Goal: Information Seeking & Learning: Check status

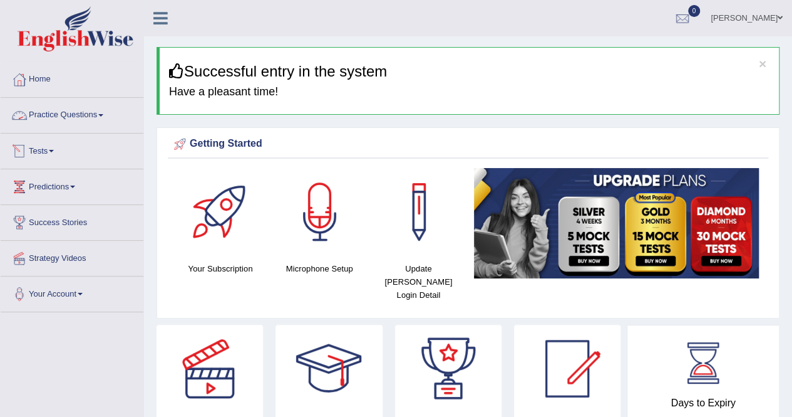
click at [89, 112] on link "Practice Questions" at bounding box center [72, 113] width 143 height 31
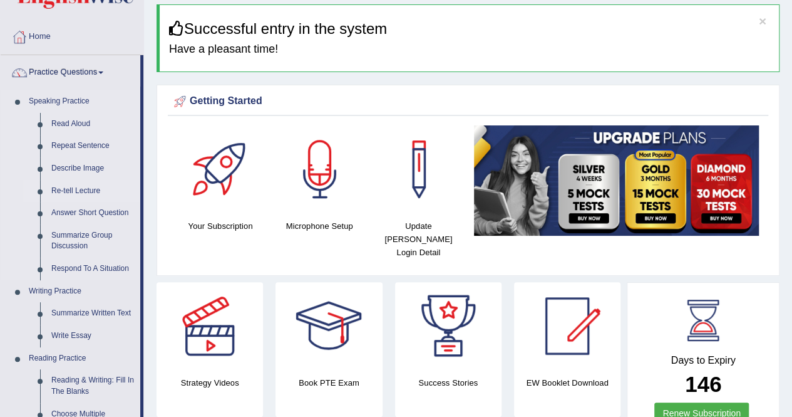
scroll to position [63, 0]
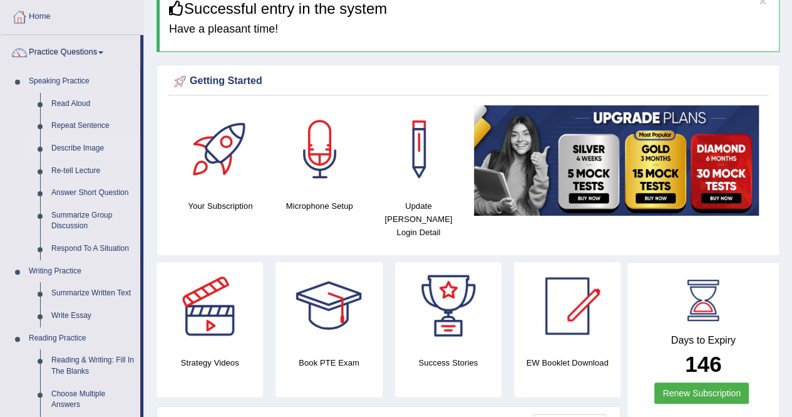
click at [88, 148] on link "Describe Image" at bounding box center [93, 148] width 95 height 23
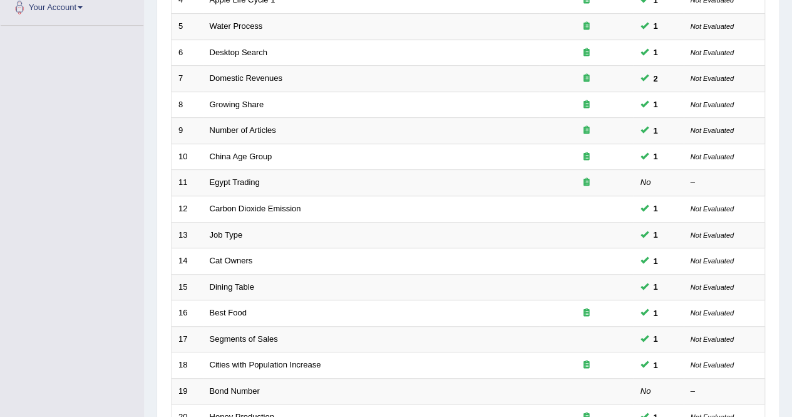
scroll to position [407, 0]
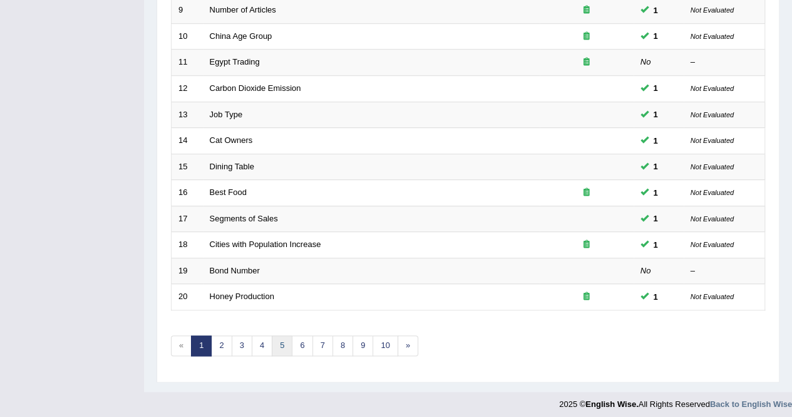
click at [284, 344] on link "5" at bounding box center [282, 345] width 21 height 21
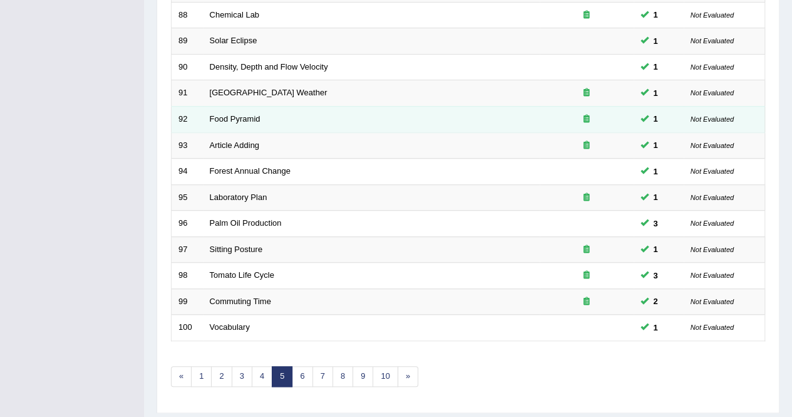
scroll to position [407, 0]
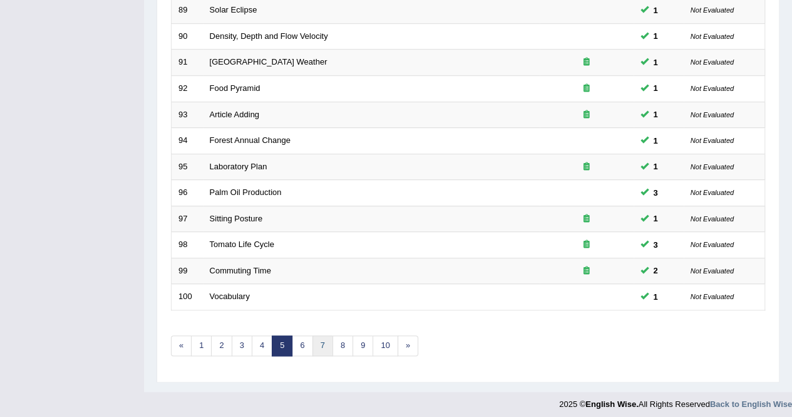
click at [313, 343] on link "7" at bounding box center [323, 345] width 21 height 21
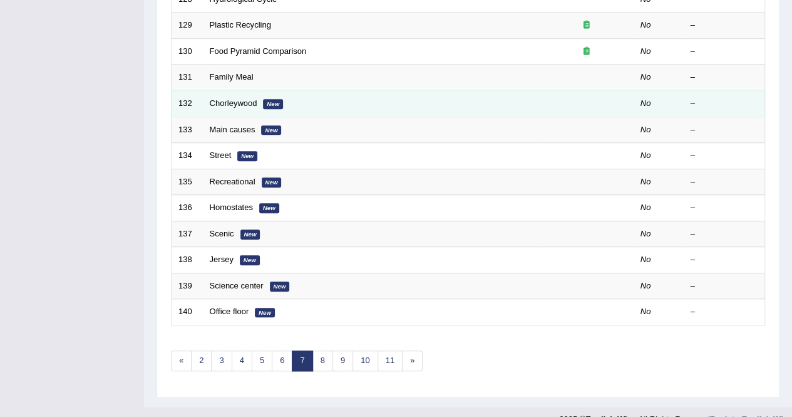
scroll to position [407, 0]
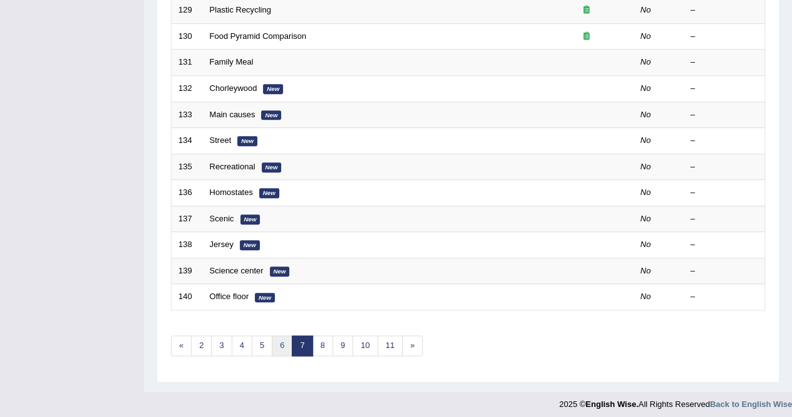
click at [283, 338] on link "6" at bounding box center [282, 345] width 21 height 21
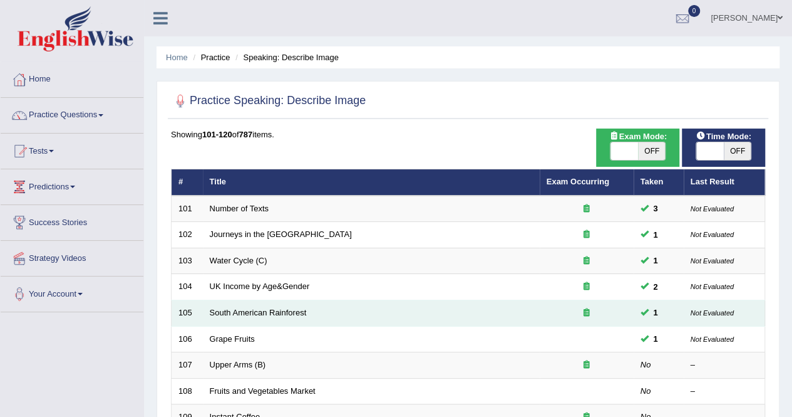
scroll to position [188, 0]
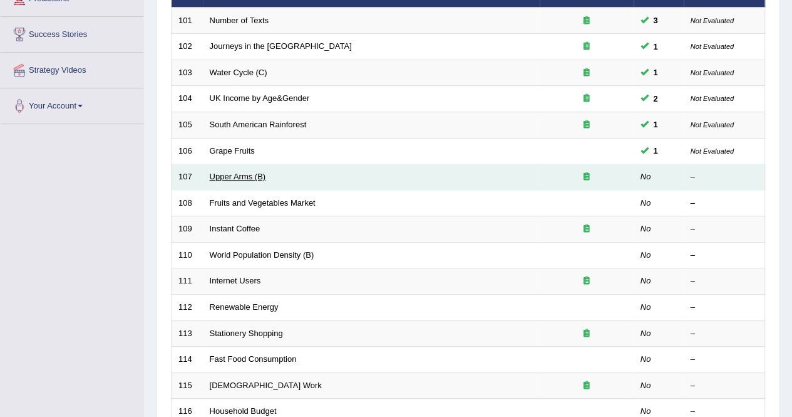
click at [227, 175] on link "Upper Arms (B)" at bounding box center [238, 176] width 56 height 9
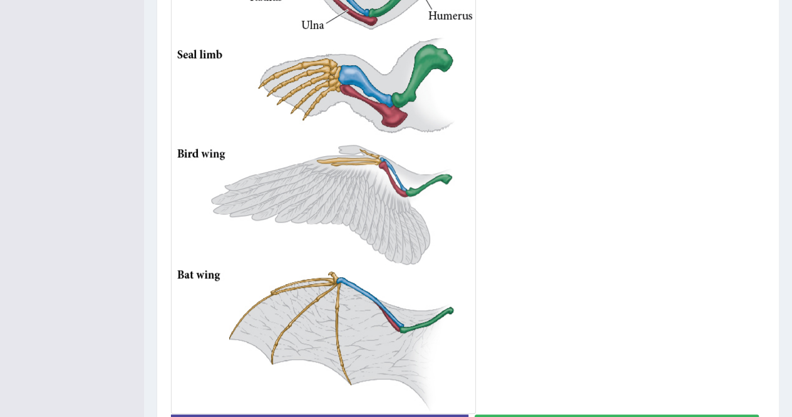
scroll to position [469, 0]
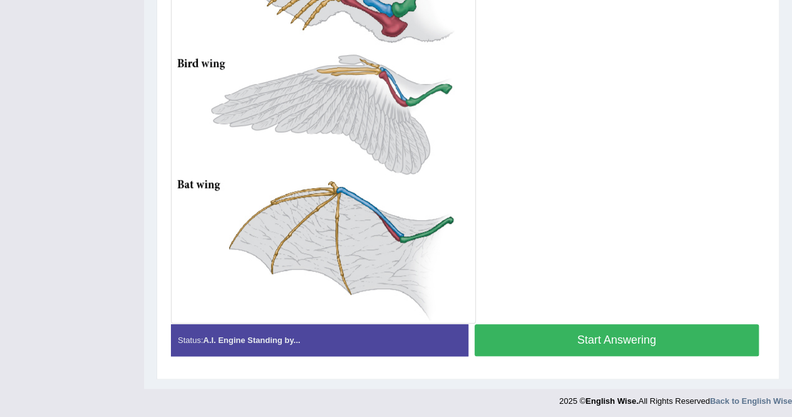
click at [640, 340] on button "Start Answering" at bounding box center [617, 340] width 285 height 32
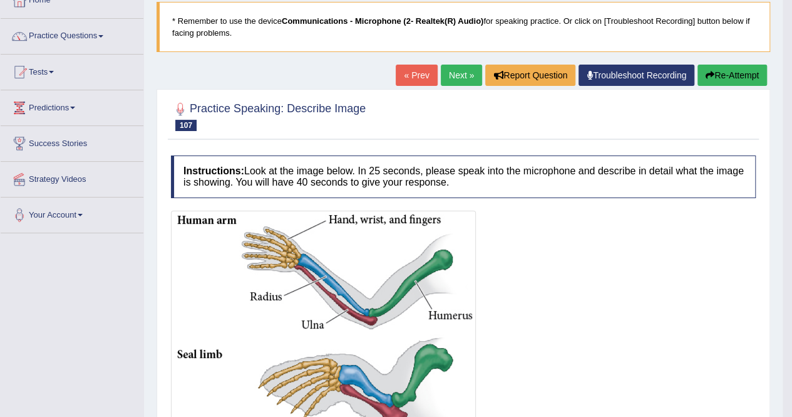
scroll to position [0, 0]
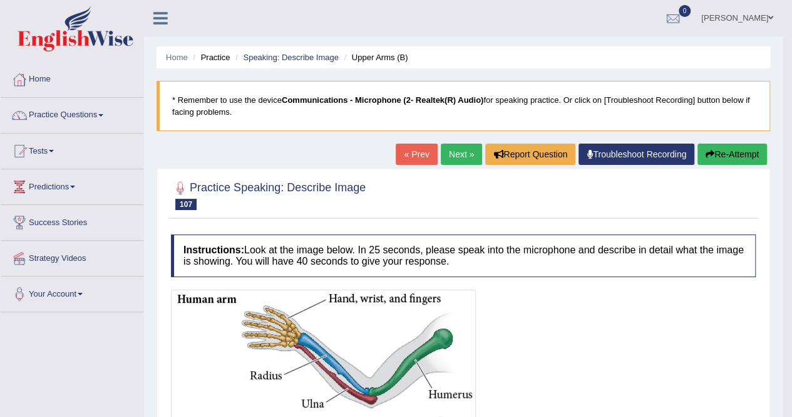
click at [461, 152] on link "Next »" at bounding box center [461, 153] width 41 height 21
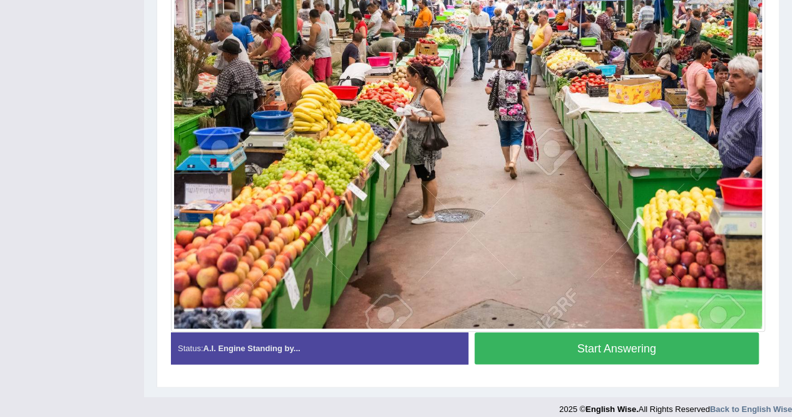
scroll to position [365, 0]
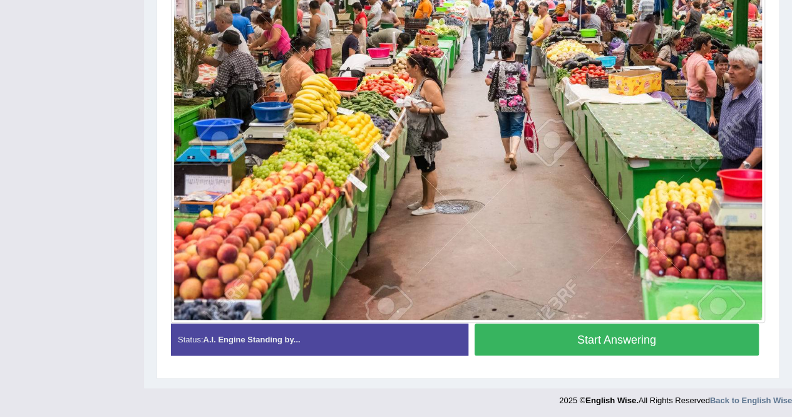
click at [621, 340] on button "Start Answering" at bounding box center [617, 339] width 285 height 32
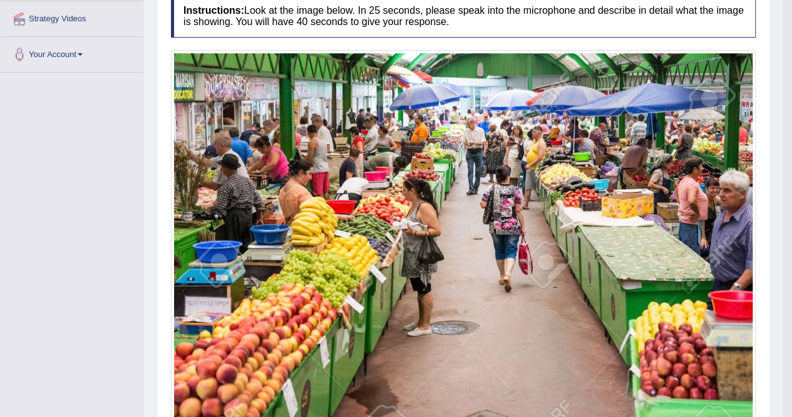
scroll to position [114, 0]
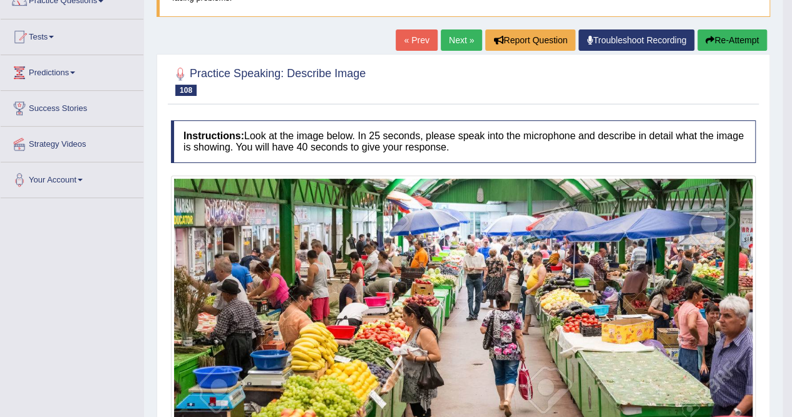
click at [467, 36] on link "Next »" at bounding box center [461, 39] width 41 height 21
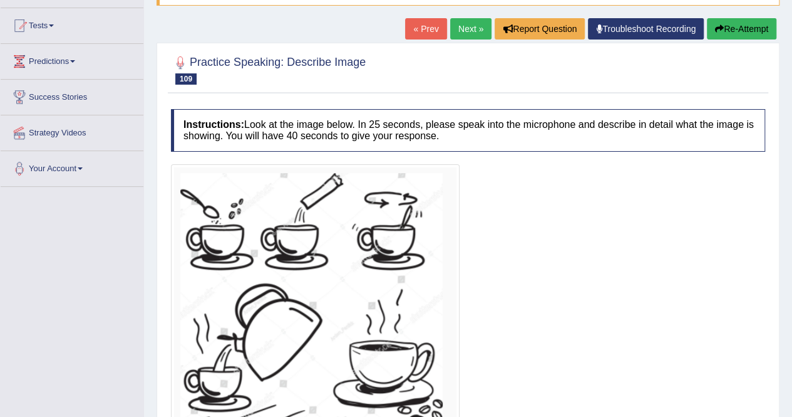
scroll to position [188, 0]
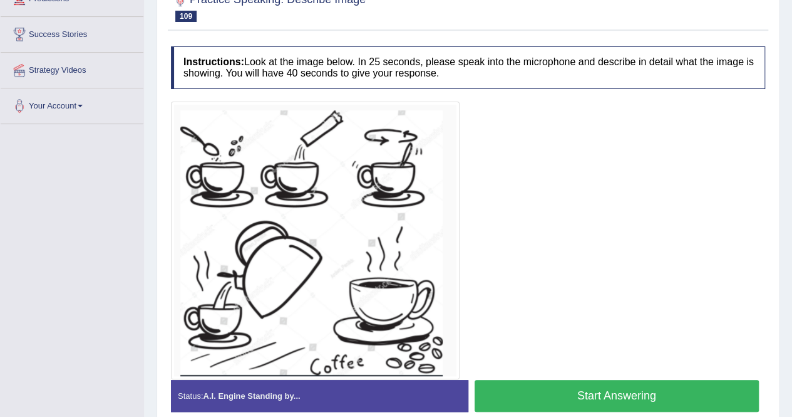
click at [655, 395] on button "Start Answering" at bounding box center [617, 396] width 285 height 32
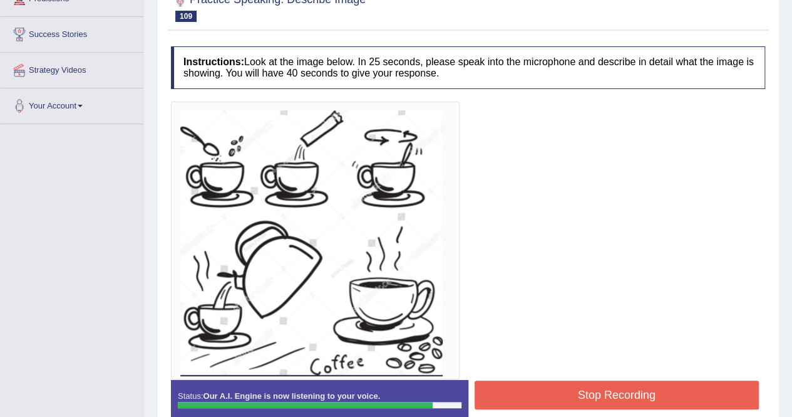
click at [655, 395] on button "Stop Recording" at bounding box center [617, 394] width 285 height 29
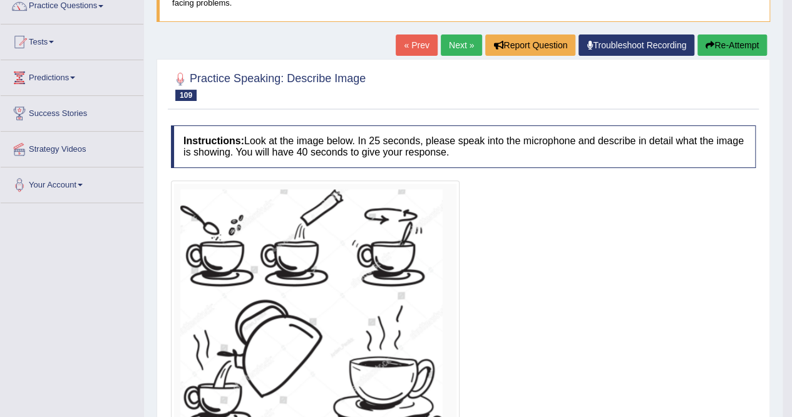
scroll to position [125, 0]
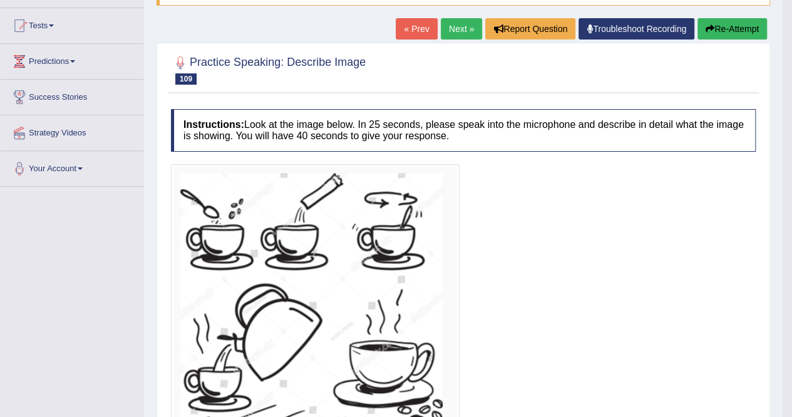
click at [752, 31] on button "Re-Attempt" at bounding box center [733, 28] width 70 height 21
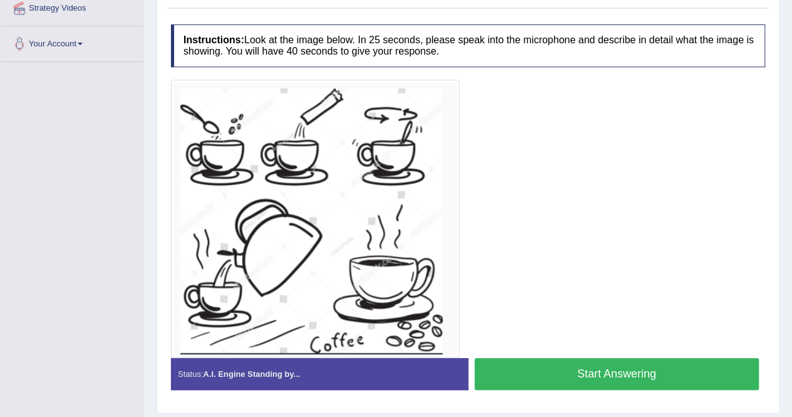
scroll to position [283, 0]
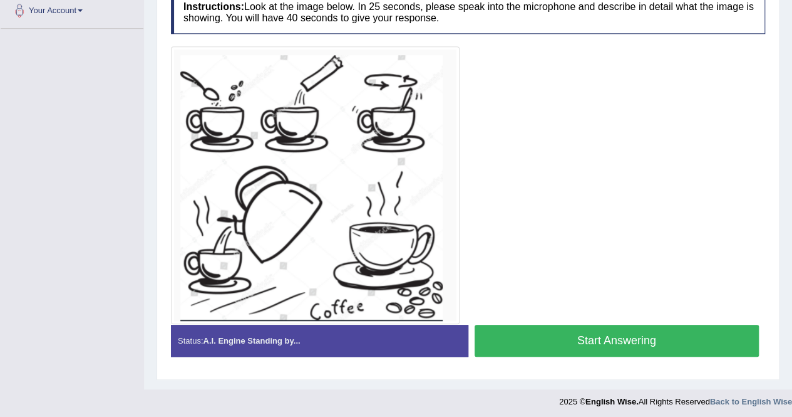
click at [644, 340] on button "Start Answering" at bounding box center [617, 340] width 285 height 32
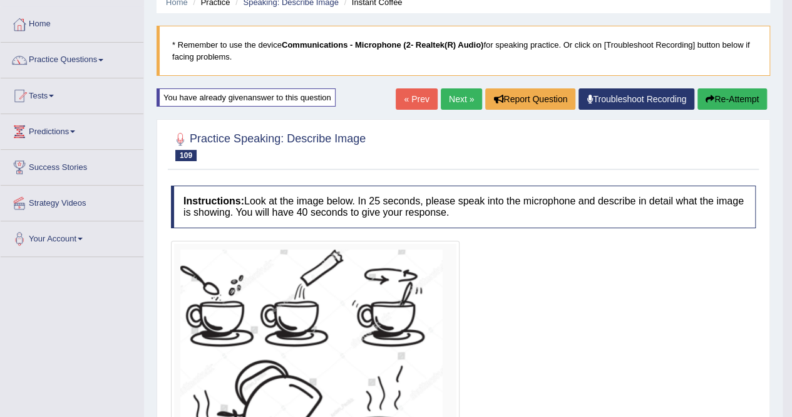
scroll to position [0, 0]
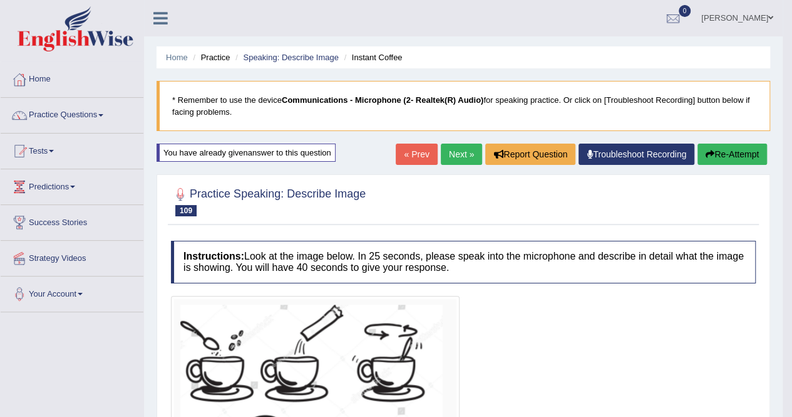
click at [734, 153] on button "Re-Attempt" at bounding box center [733, 153] width 70 height 21
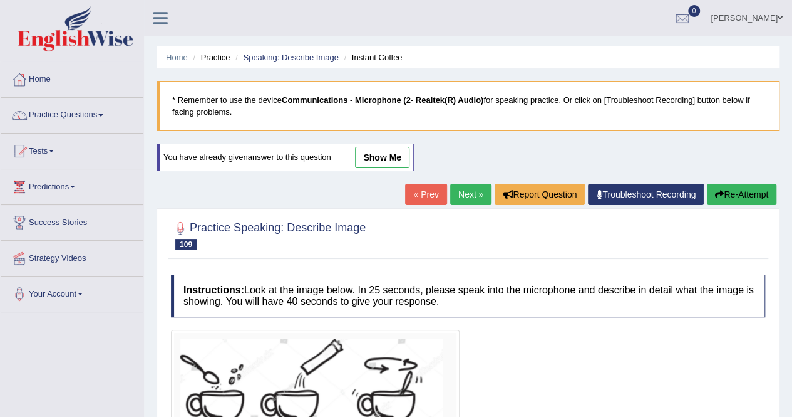
scroll to position [251, 0]
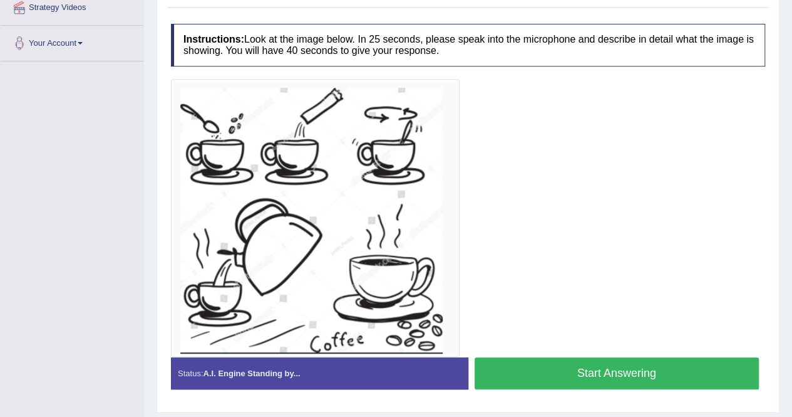
click at [615, 371] on button "Start Answering" at bounding box center [617, 373] width 285 height 32
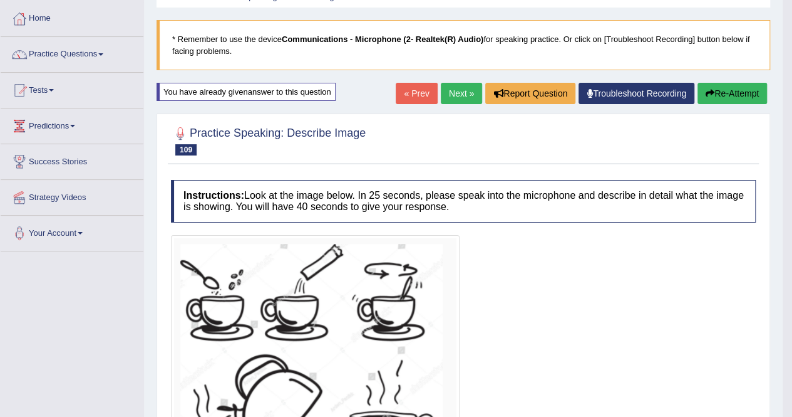
scroll to position [0, 0]
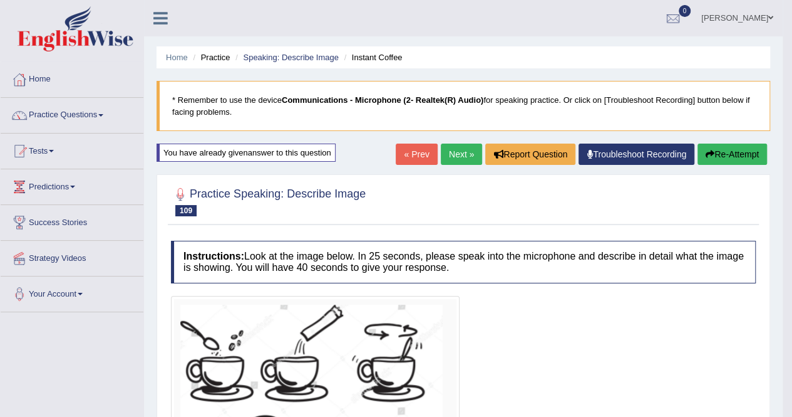
click at [460, 157] on link "Next »" at bounding box center [461, 153] width 41 height 21
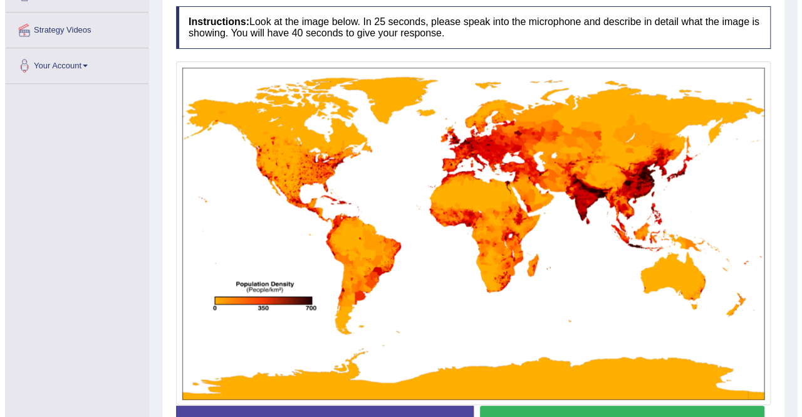
scroll to position [248, 0]
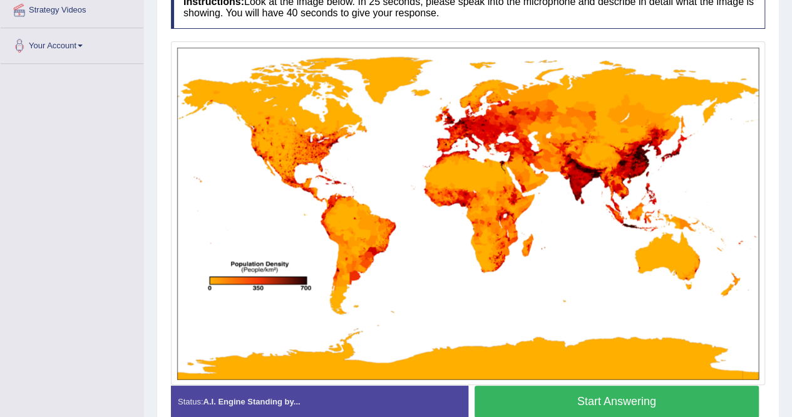
click at [675, 402] on button "Start Answering" at bounding box center [617, 401] width 285 height 32
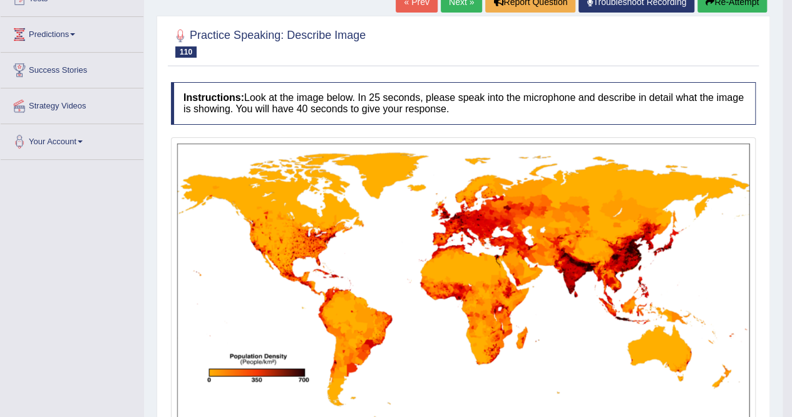
scroll to position [15, 0]
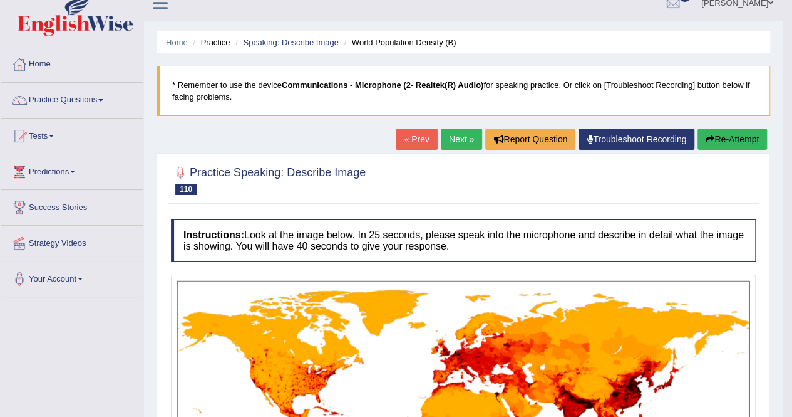
click at [739, 136] on button "Re-Attempt" at bounding box center [733, 138] width 70 height 21
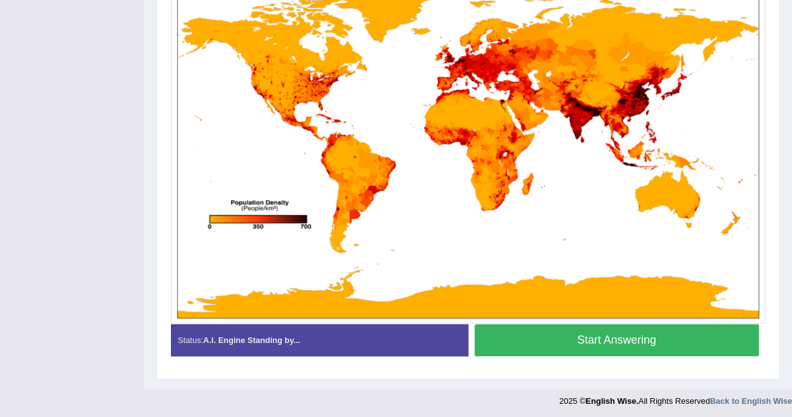
click at [661, 338] on button "Start Answering" at bounding box center [617, 340] width 285 height 32
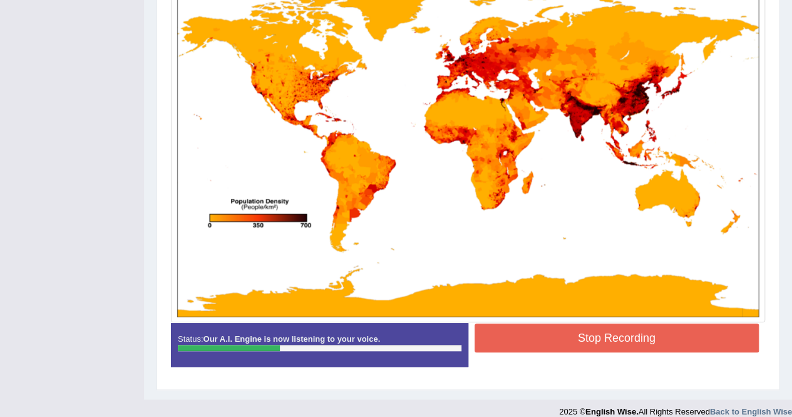
click at [668, 330] on button "Stop Recording" at bounding box center [617, 337] width 285 height 29
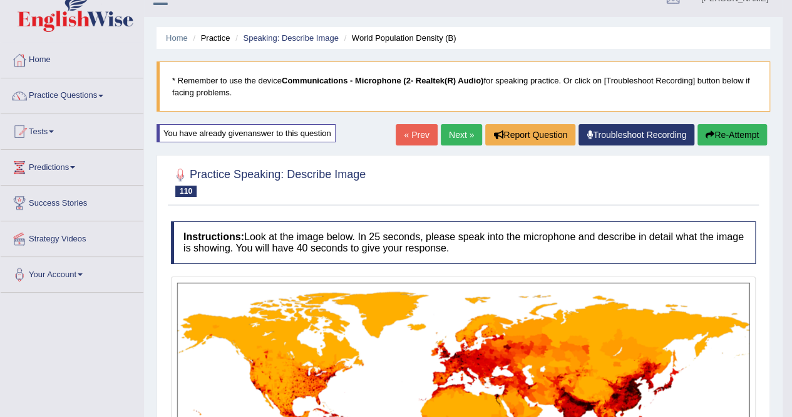
scroll to position [0, 0]
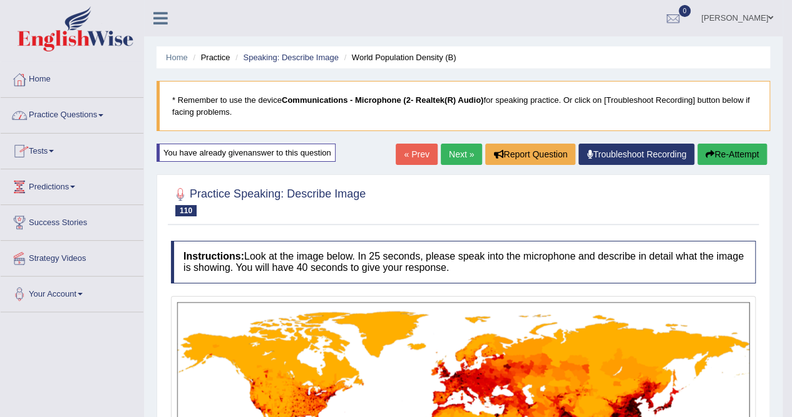
click at [49, 151] on link "Tests" at bounding box center [72, 148] width 143 height 31
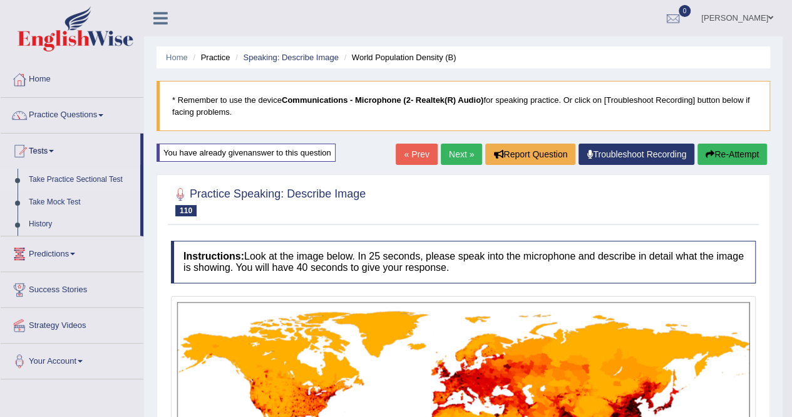
click at [74, 179] on link "Take Practice Sectional Test" at bounding box center [81, 180] width 117 height 23
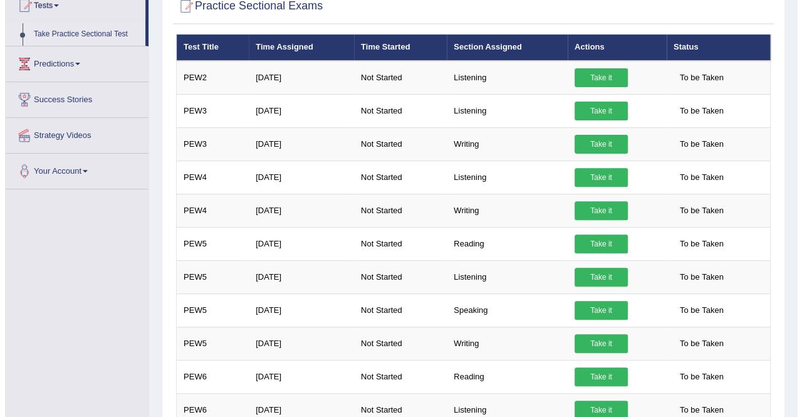
scroll to position [188, 0]
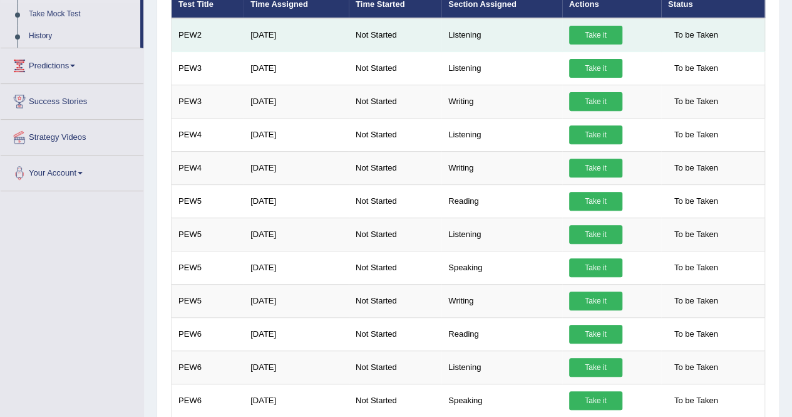
click at [603, 29] on link "Take it" at bounding box center [595, 35] width 53 height 19
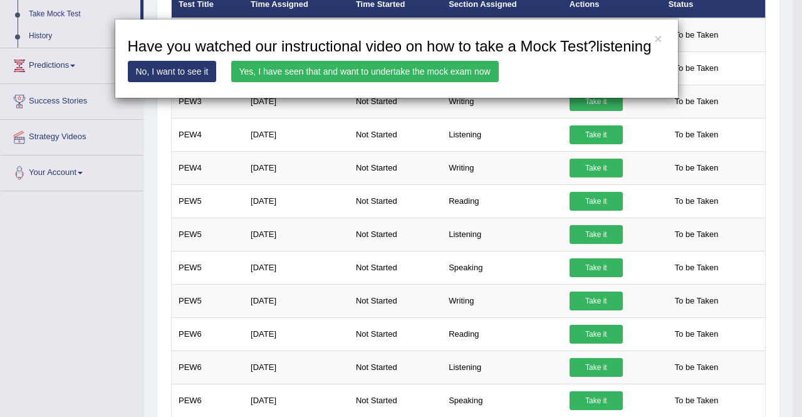
click at [357, 71] on link "Yes, I have seen that and want to undertake the mock exam now" at bounding box center [364, 71] width 267 height 21
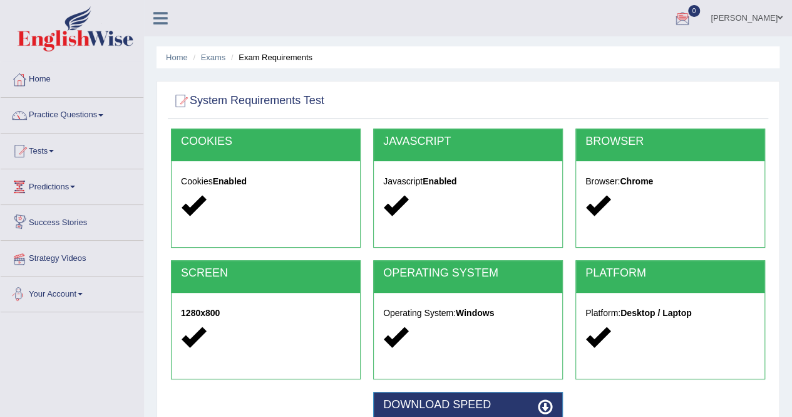
scroll to position [241, 0]
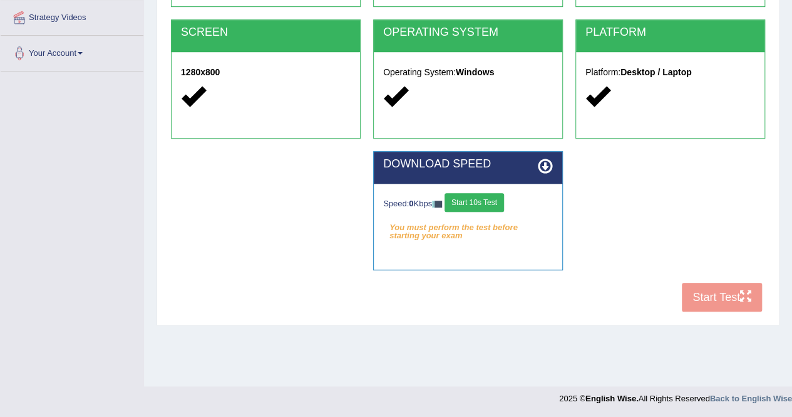
drag, startPoint x: 486, startPoint y: 195, endPoint x: 481, endPoint y: 210, distance: 15.3
click at [486, 195] on button "Start 10s Test" at bounding box center [475, 202] width 60 height 19
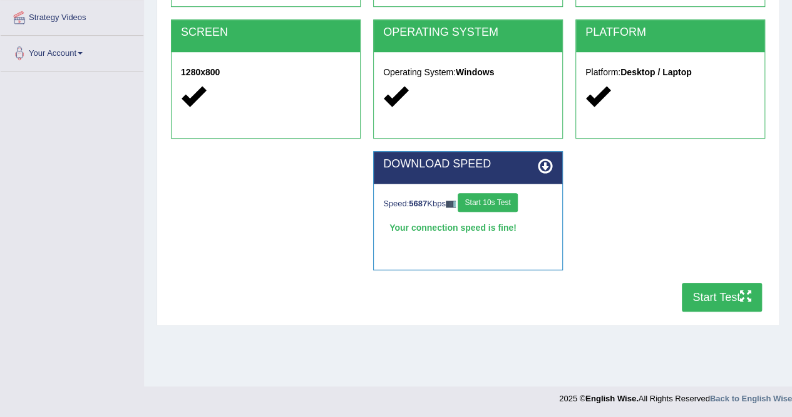
click at [732, 294] on button "Start Test" at bounding box center [722, 297] width 80 height 29
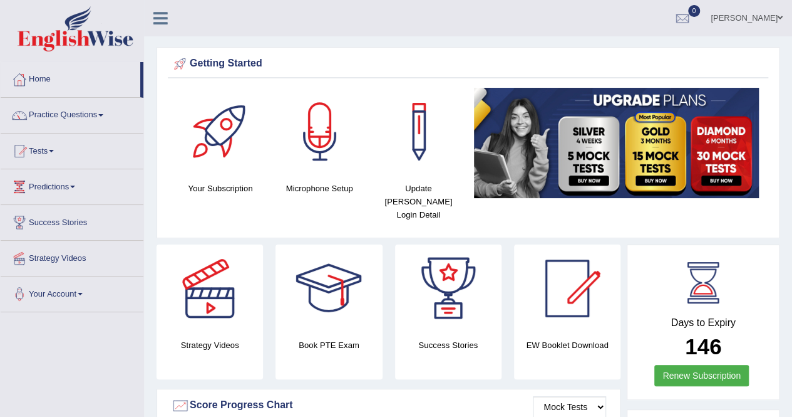
click at [70, 115] on link "Practice Questions" at bounding box center [72, 113] width 143 height 31
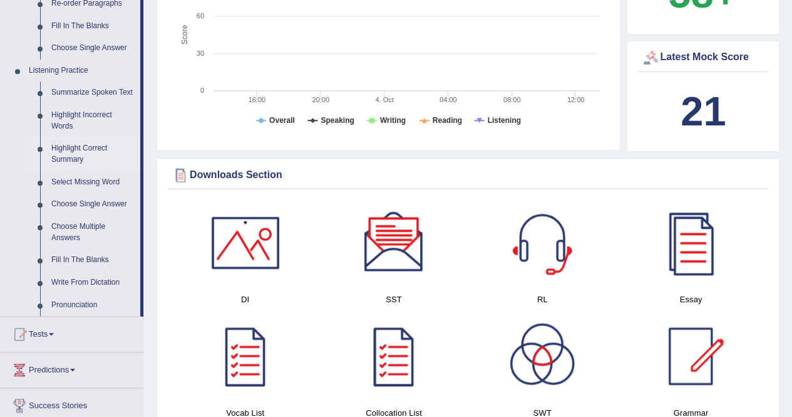
scroll to position [564, 0]
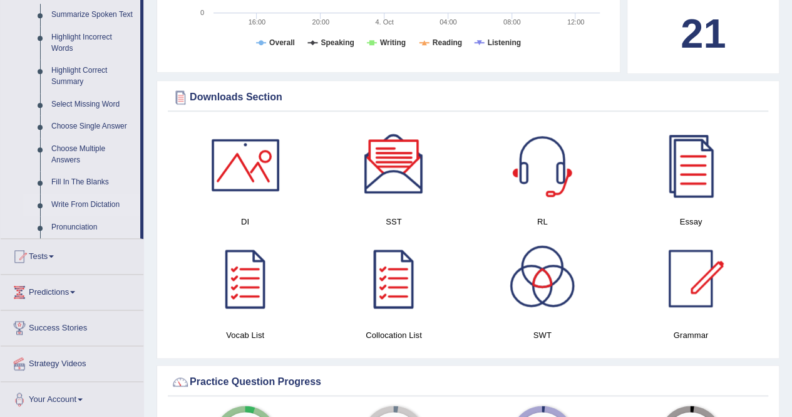
click at [99, 204] on link "Write From Dictation" at bounding box center [93, 205] width 95 height 23
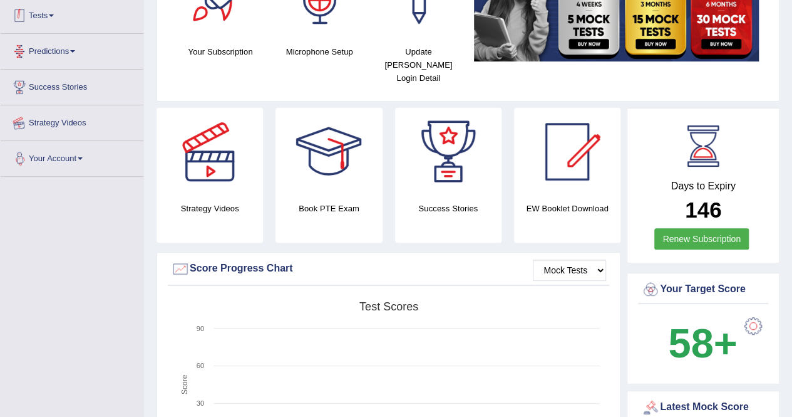
scroll to position [178, 0]
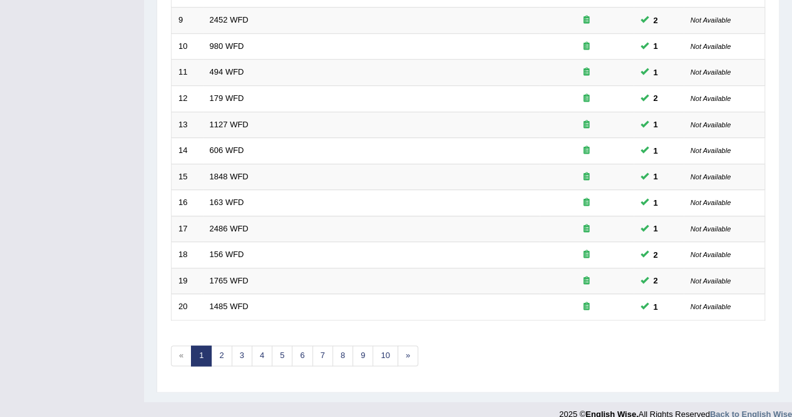
scroll to position [407, 0]
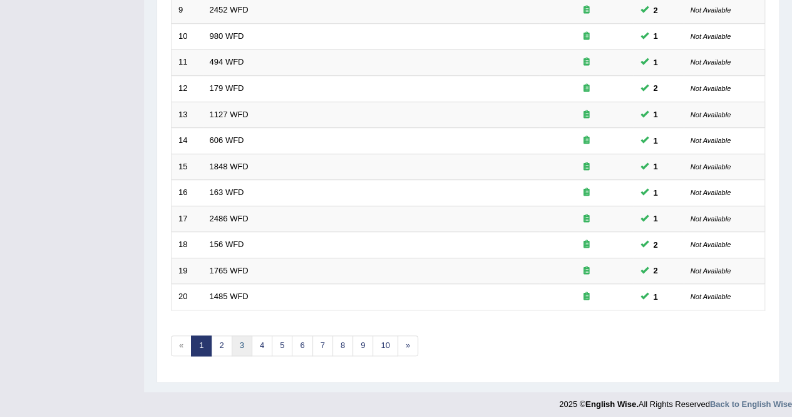
click at [241, 341] on link "3" at bounding box center [242, 345] width 21 height 21
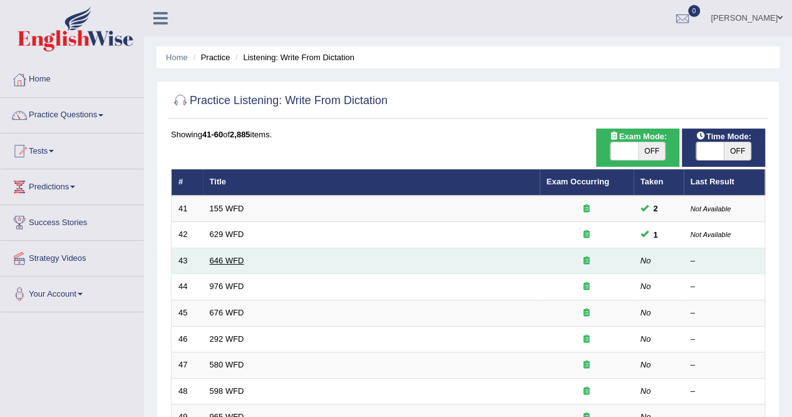
click at [227, 256] on link "646 WFD" at bounding box center [227, 260] width 34 height 9
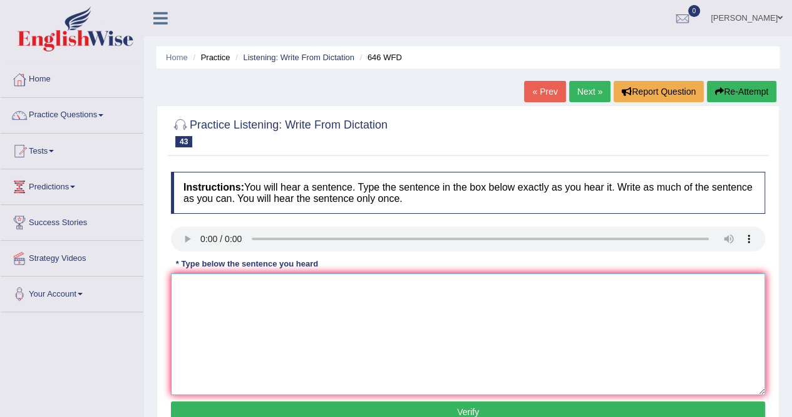
click at [218, 295] on textarea at bounding box center [468, 334] width 594 height 122
click at [214, 285] on textarea at bounding box center [468, 334] width 594 height 122
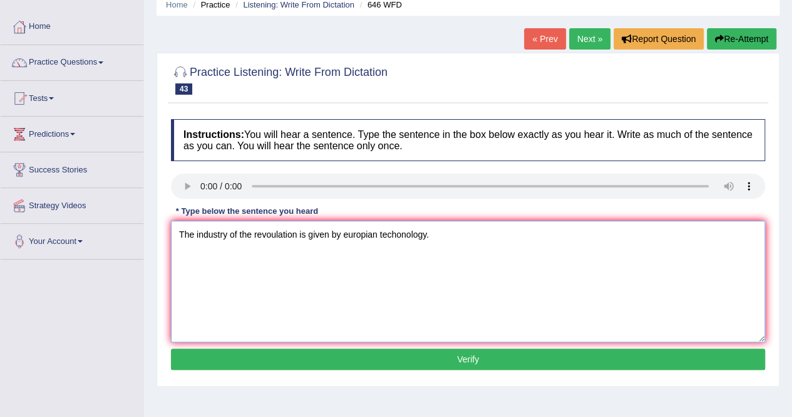
scroll to position [125, 0]
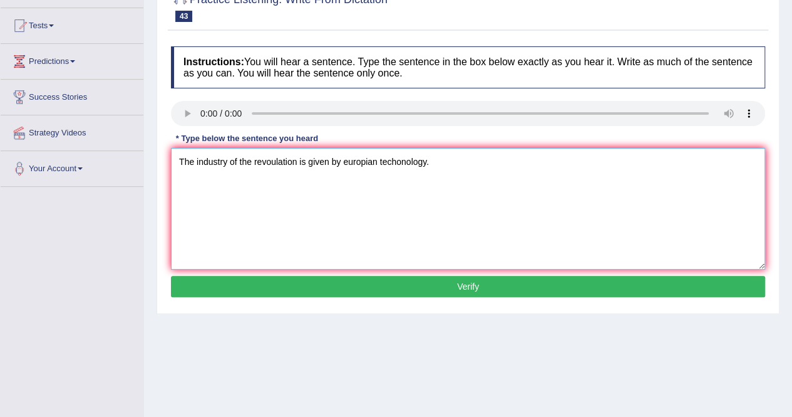
type textarea "The industry of the revoulation is given by europian techonology."
click at [403, 278] on button "Verify" at bounding box center [468, 286] width 594 height 21
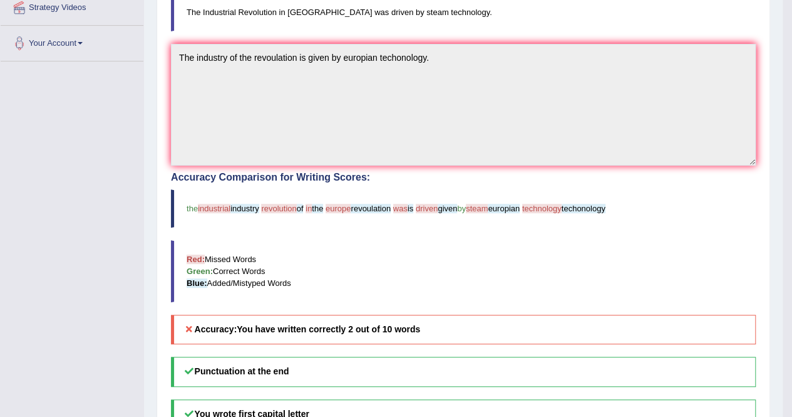
scroll to position [0, 0]
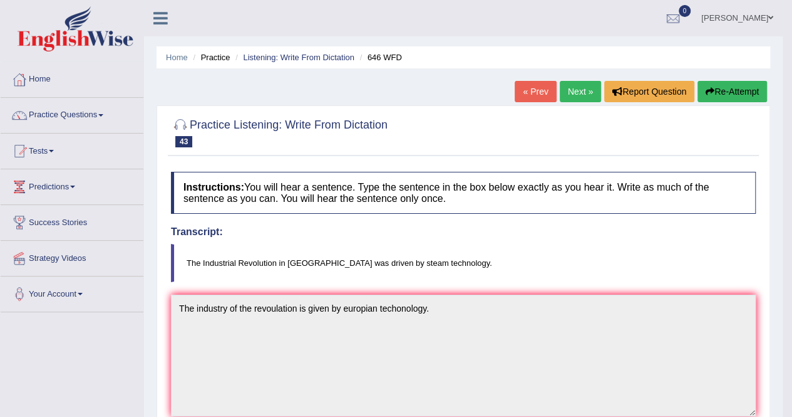
click at [584, 90] on link "Next »" at bounding box center [580, 91] width 41 height 21
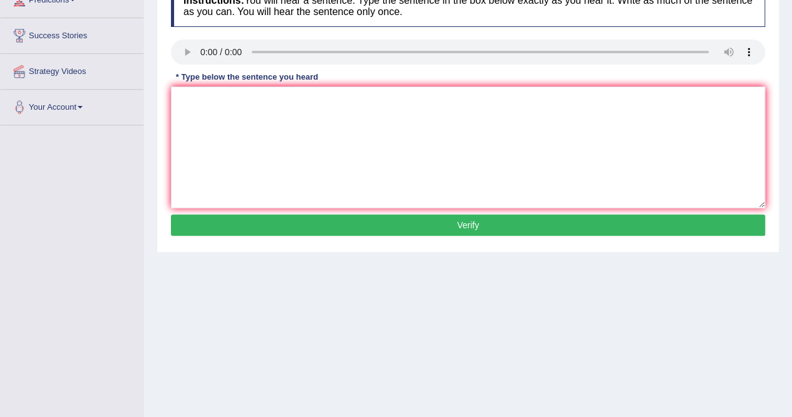
scroll to position [188, 0]
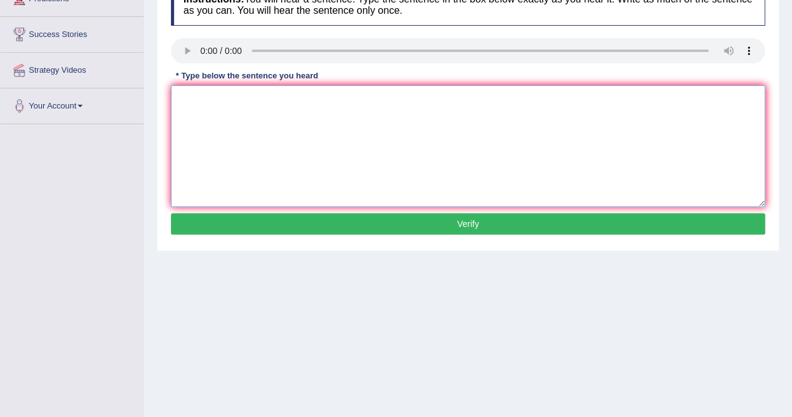
click at [212, 108] on textarea at bounding box center [468, 146] width 594 height 122
click at [299, 99] on textarea "The study of economi subject" at bounding box center [468, 146] width 594 height 122
type textarea "The study of economi is a tricky subjuct to reasesarch."
click at [349, 220] on button "Verify" at bounding box center [468, 223] width 594 height 21
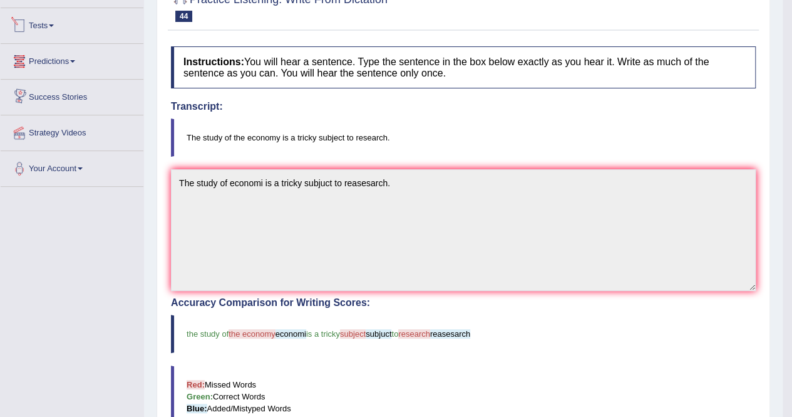
scroll to position [0, 0]
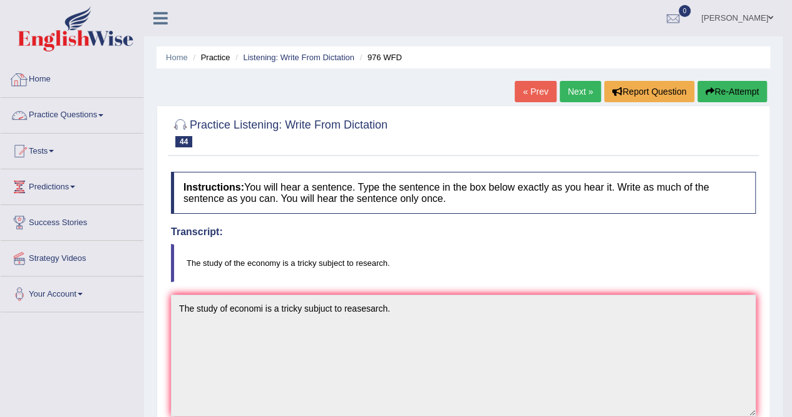
drag, startPoint x: 44, startPoint y: 81, endPoint x: 56, endPoint y: 85, distance: 12.5
click at [44, 81] on link "Home" at bounding box center [72, 77] width 143 height 31
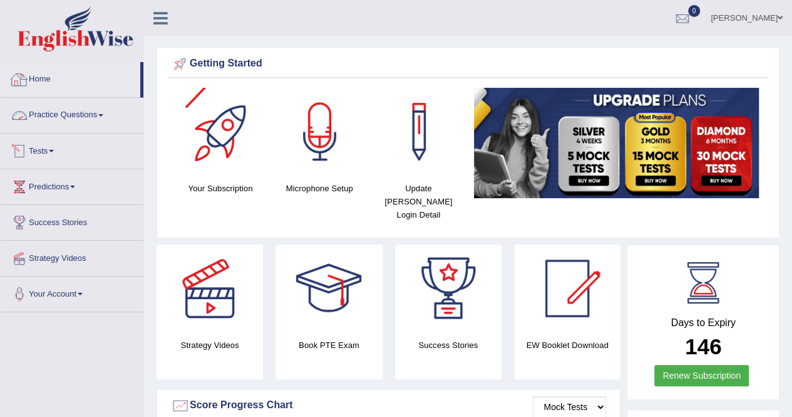
click at [52, 73] on link "Home" at bounding box center [71, 77] width 140 height 31
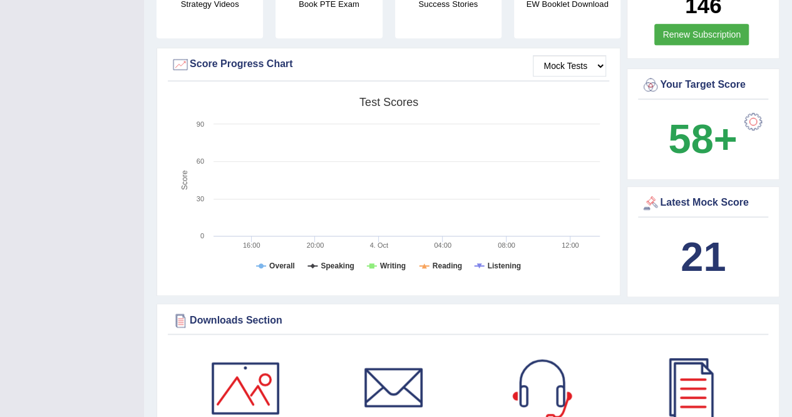
scroll to position [442, 0]
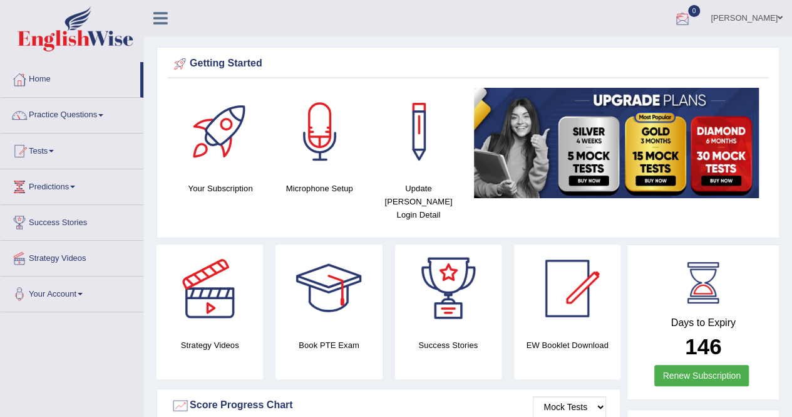
click at [692, 15] on div at bounding box center [682, 18] width 19 height 19
click at [546, 23] on ul "Anjan Haider Toggle navigation Username: AnjanH Access Type: Online Subscriptio…" at bounding box center [566, 18] width 454 height 36
click at [46, 76] on link "Home" at bounding box center [71, 77] width 140 height 31
click at [692, 21] on div at bounding box center [682, 18] width 19 height 19
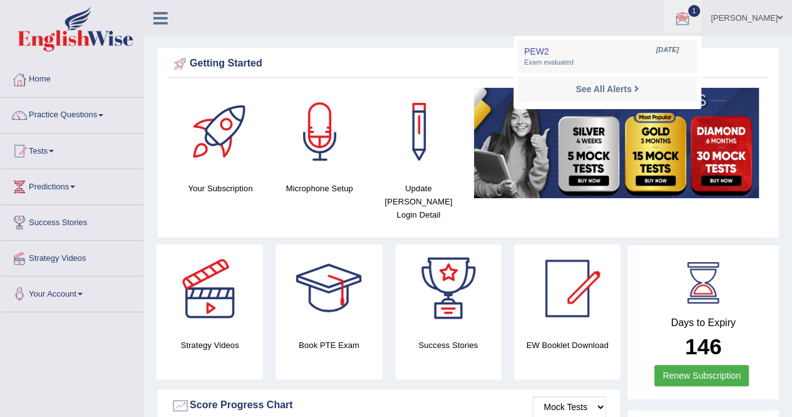
drag, startPoint x: 698, startPoint y: 21, endPoint x: 698, endPoint y: 35, distance: 14.4
click at [692, 21] on div at bounding box center [682, 18] width 19 height 19
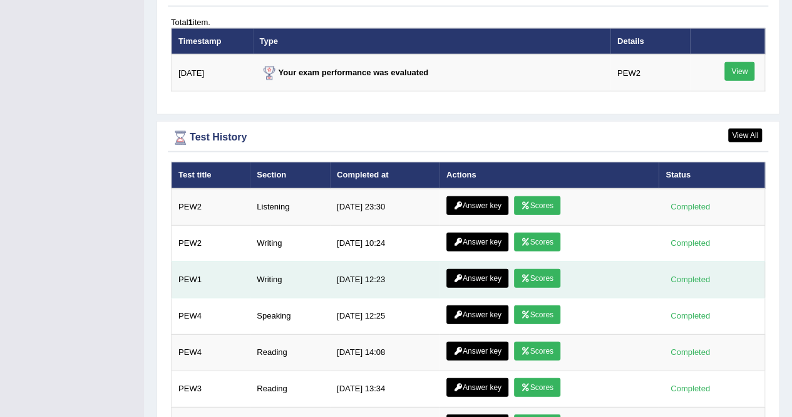
scroll to position [1566, 0]
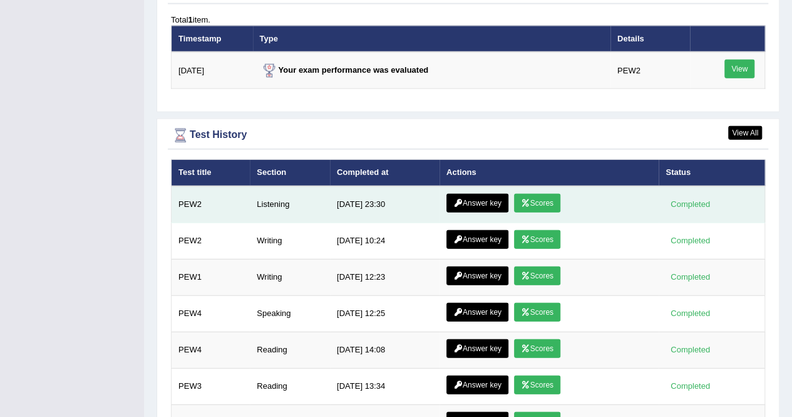
click at [534, 194] on link "Scores" at bounding box center [537, 203] width 46 height 19
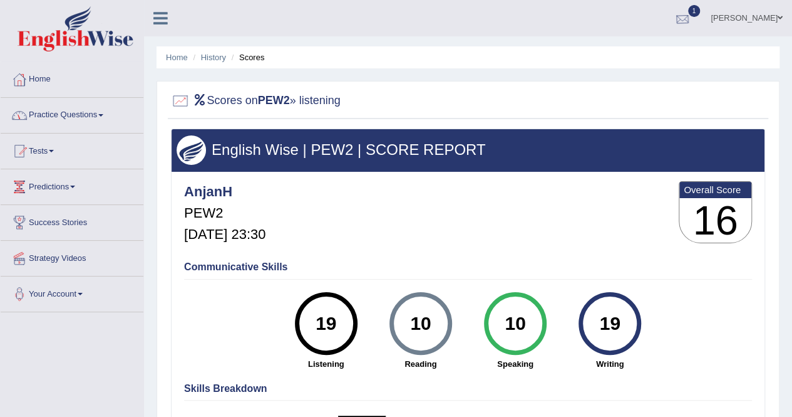
click at [692, 18] on div at bounding box center [682, 18] width 19 height 19
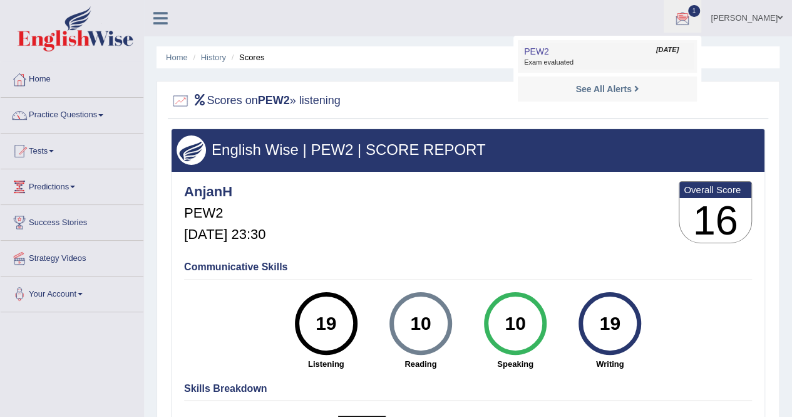
click at [573, 58] on span "Exam evaluated" at bounding box center [607, 63] width 167 height 10
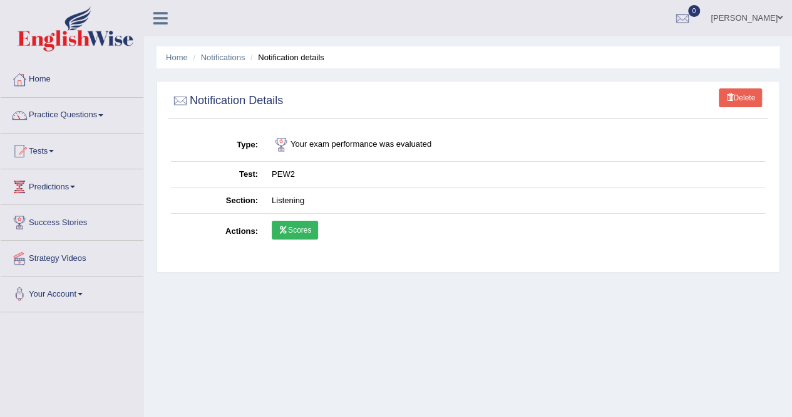
click at [306, 232] on link "Scores" at bounding box center [295, 229] width 46 height 19
click at [44, 76] on link "Home" at bounding box center [72, 77] width 143 height 31
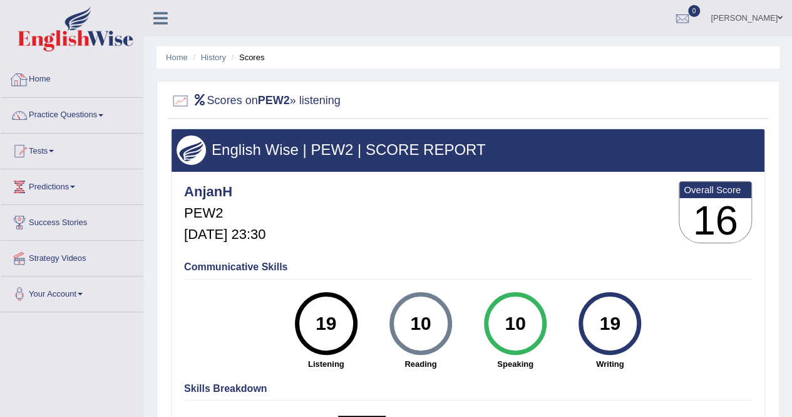
drag, startPoint x: 49, startPoint y: 82, endPoint x: 59, endPoint y: 103, distance: 23.3
click at [49, 82] on link "Home" at bounding box center [72, 77] width 143 height 31
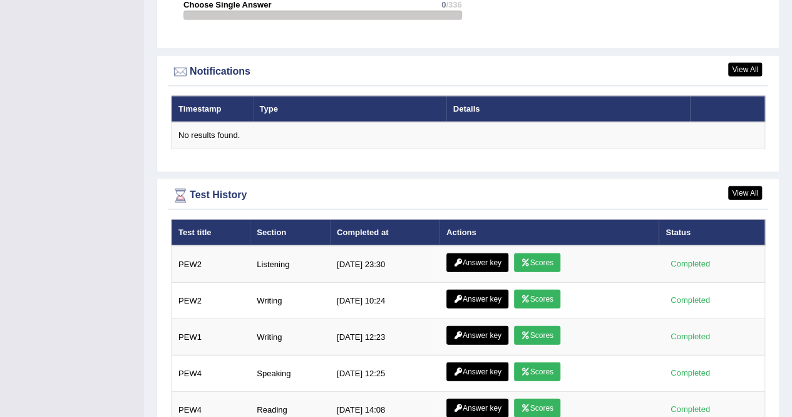
scroll to position [1503, 0]
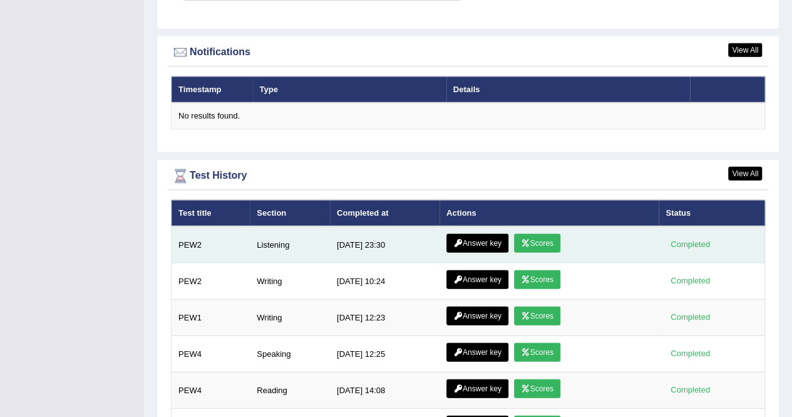
click at [473, 234] on link "Answer key" at bounding box center [478, 243] width 62 height 19
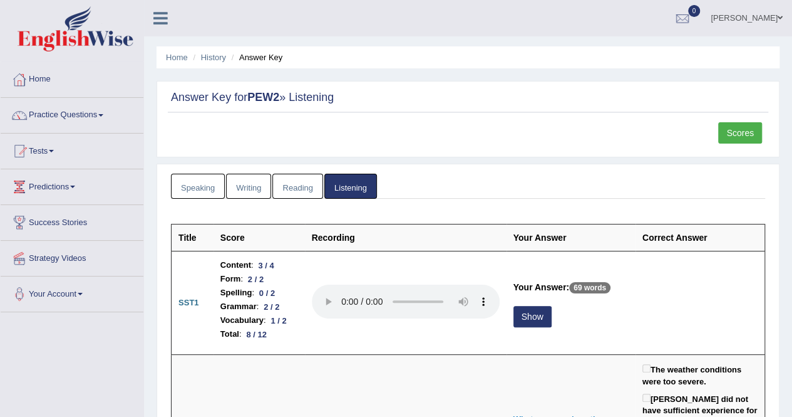
drag, startPoint x: 754, startPoint y: 137, endPoint x: 747, endPoint y: 140, distance: 8.1
click at [754, 137] on link "Scores" at bounding box center [740, 132] width 44 height 21
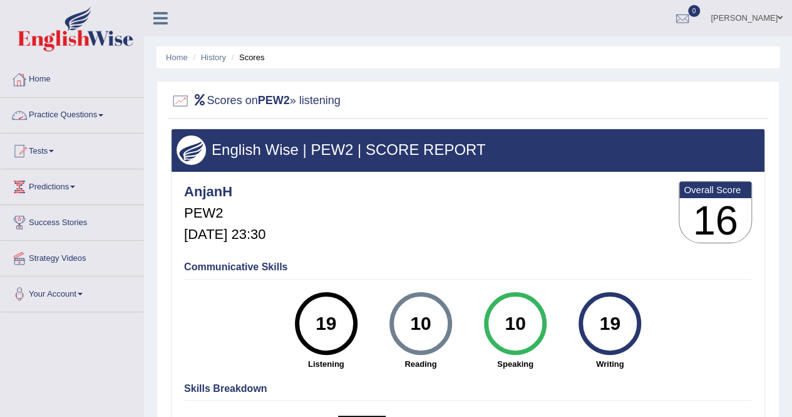
click at [46, 78] on link "Home" at bounding box center [72, 77] width 143 height 31
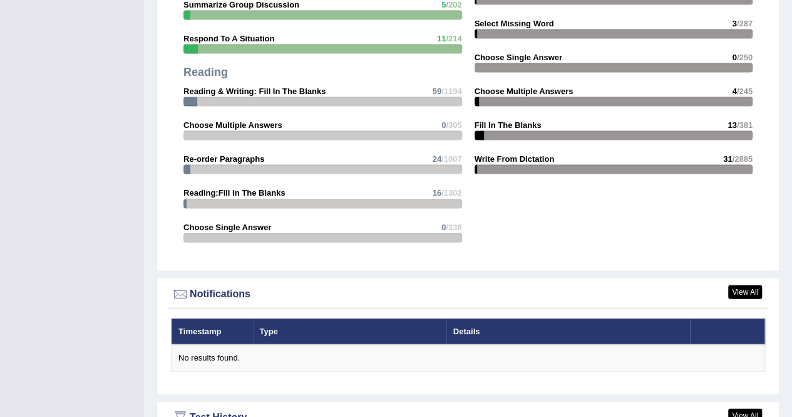
scroll to position [1503, 0]
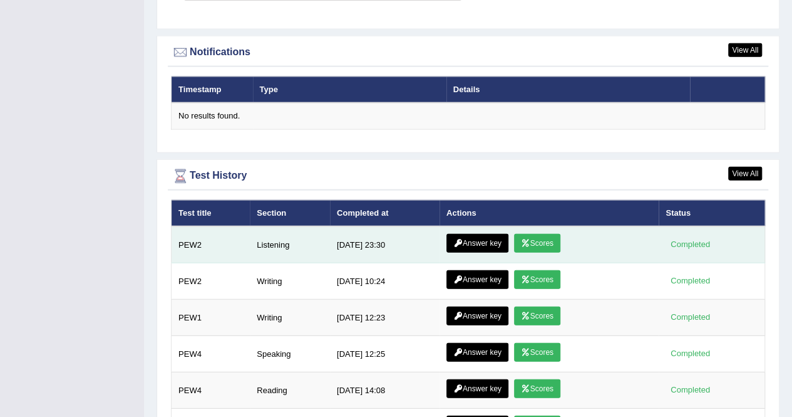
click at [475, 234] on link "Answer key" at bounding box center [478, 243] width 62 height 19
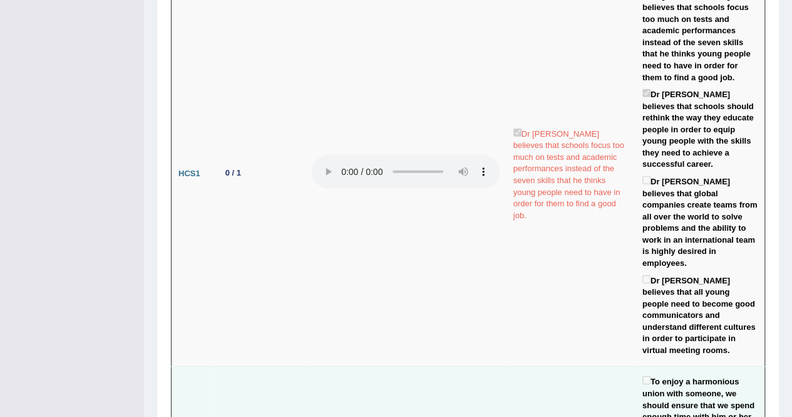
scroll to position [1817, 0]
